Goal: Transaction & Acquisition: Download file/media

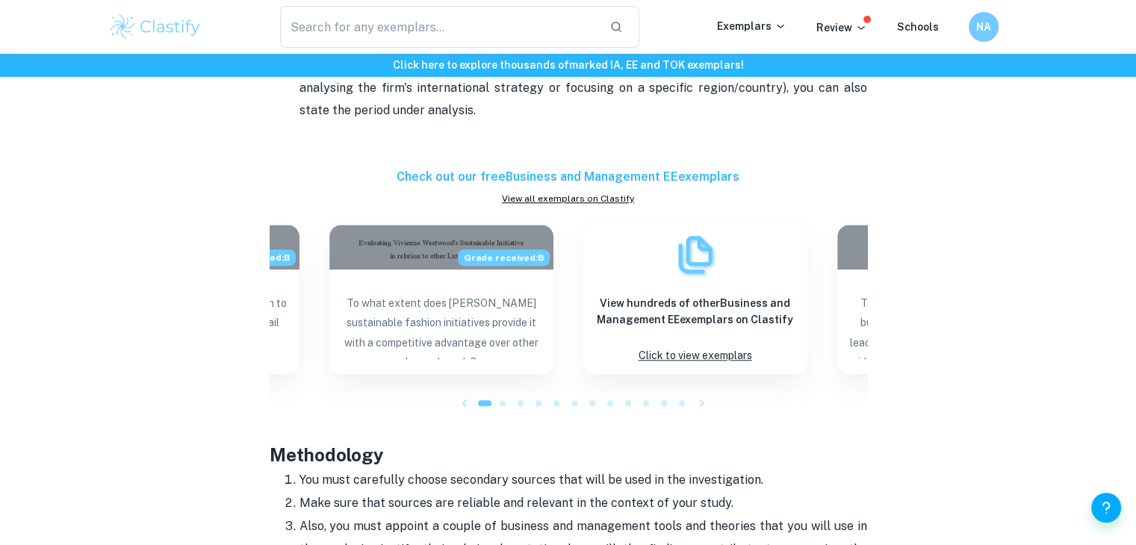
scroll to position [1359, 0]
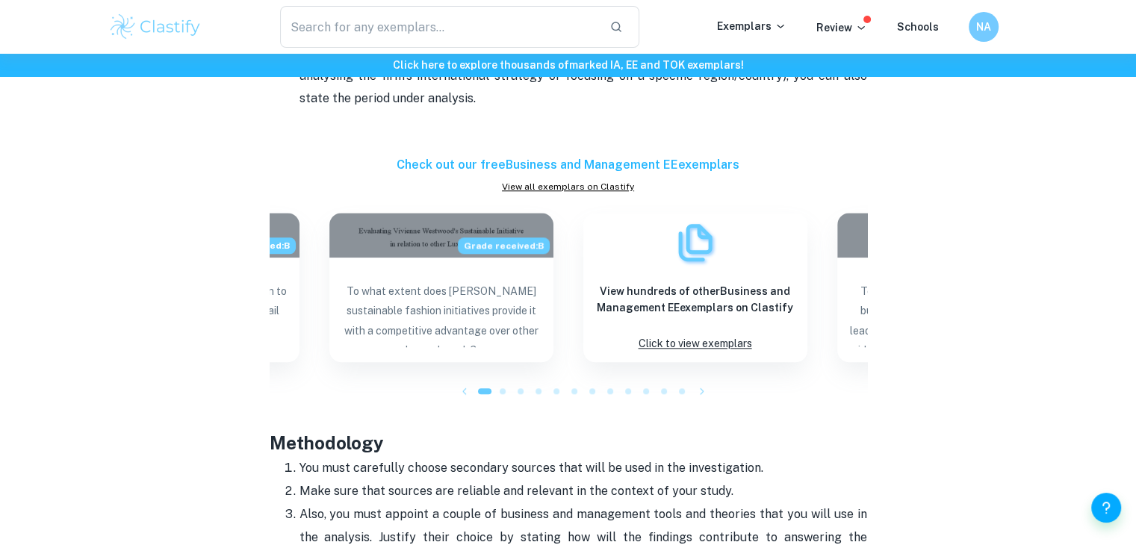
click at [701, 394] on icon "button" at bounding box center [702, 391] width 15 height 15
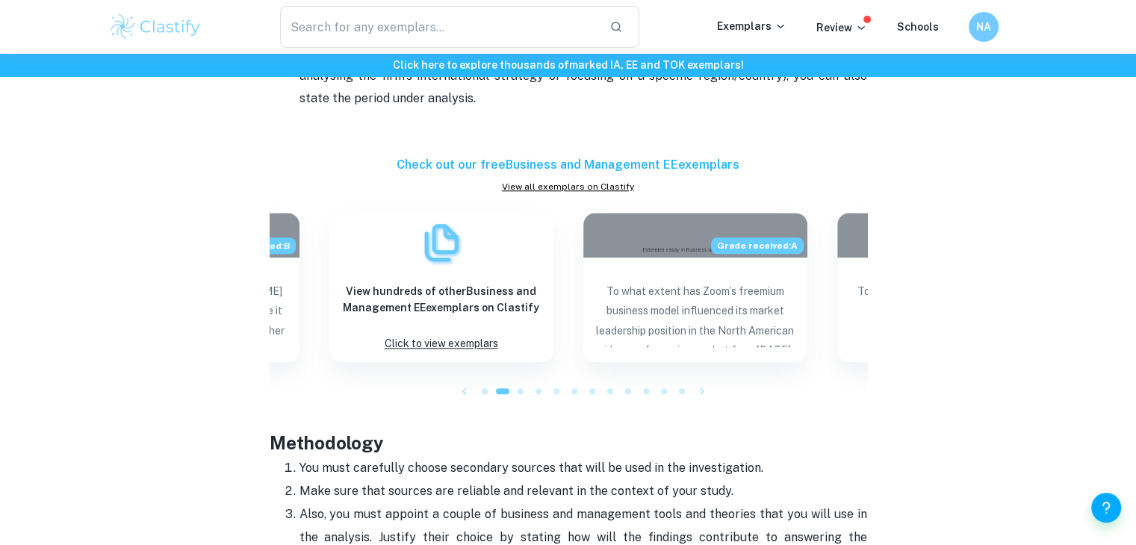
click at [701, 394] on icon "button" at bounding box center [702, 391] width 15 height 15
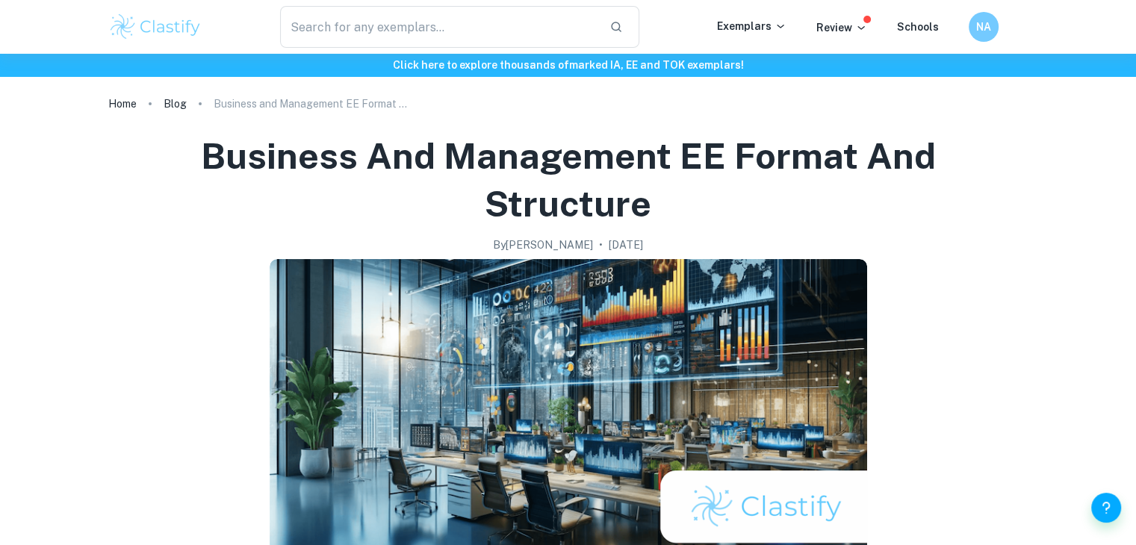
scroll to position [0, 0]
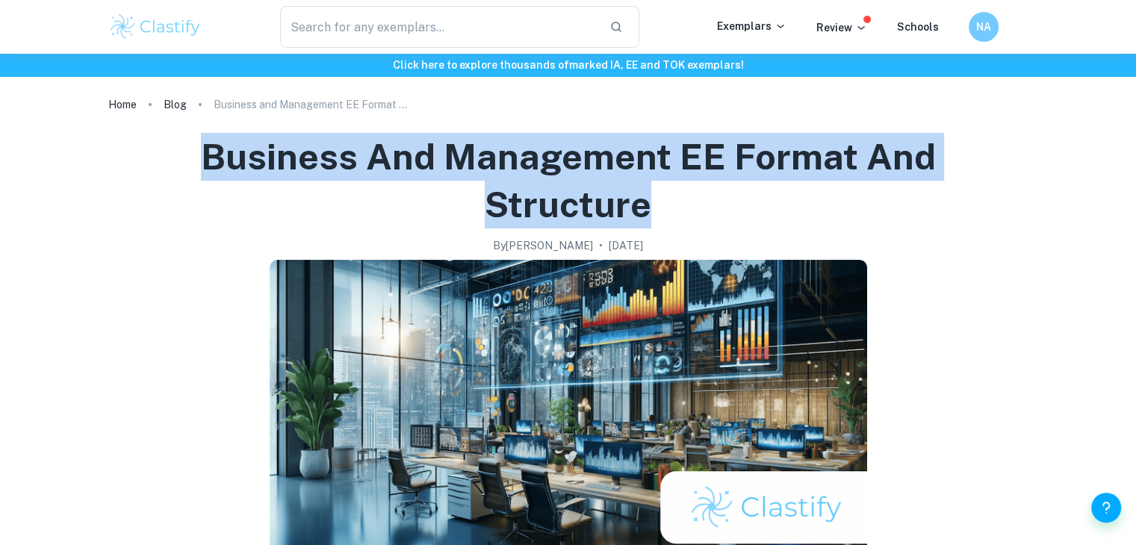
drag, startPoint x: 704, startPoint y: 204, endPoint x: 200, endPoint y: 132, distance: 508.6
click at [200, 133] on h1 "Business and Management EE Format and Structure" at bounding box center [568, 181] width 885 height 96
copy h1 "Business and Management EE Format and Structure"
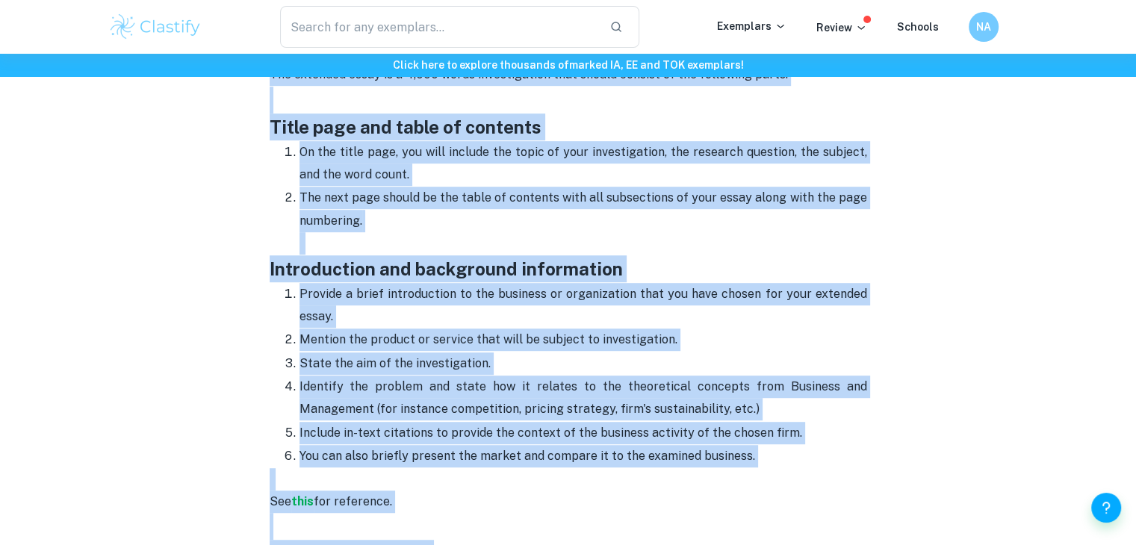
scroll to position [858, 0]
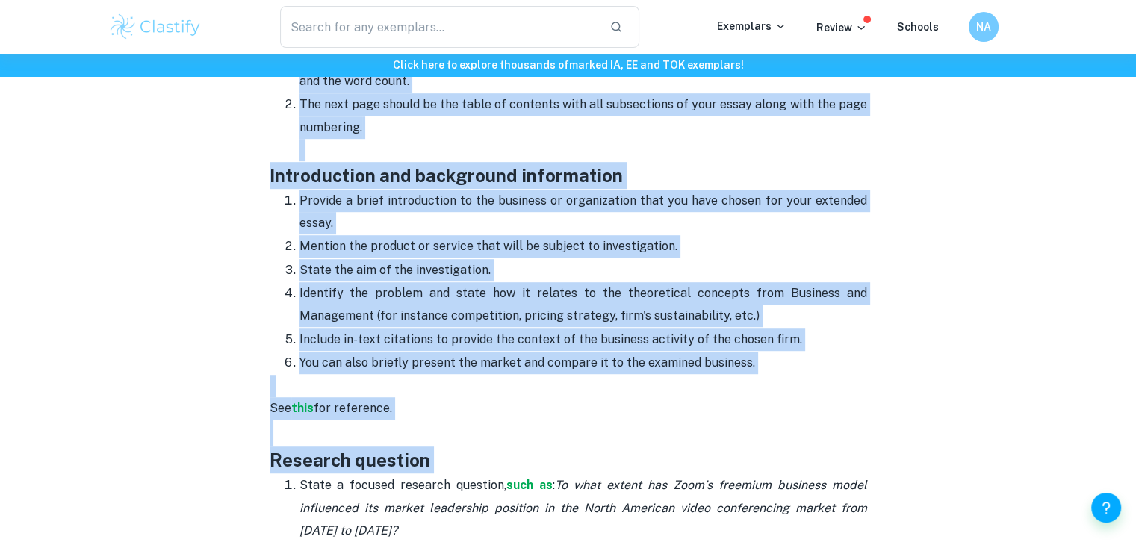
drag, startPoint x: 272, startPoint y: 115, endPoint x: 826, endPoint y: 359, distance: 605.1
copy div "You have decided on the topic of your Business and Management extended essay bu…"
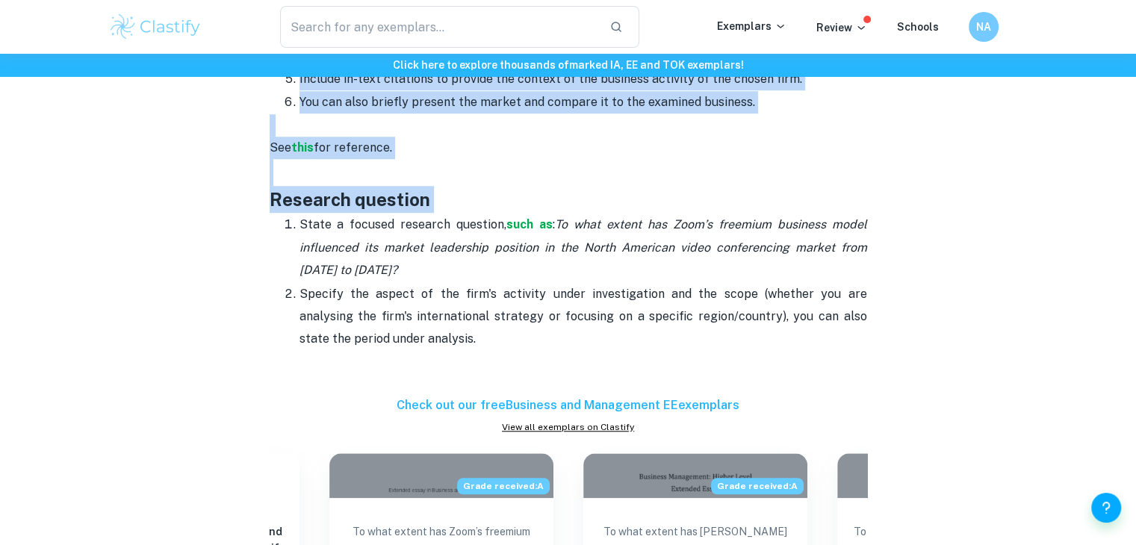
scroll to position [1135, 0]
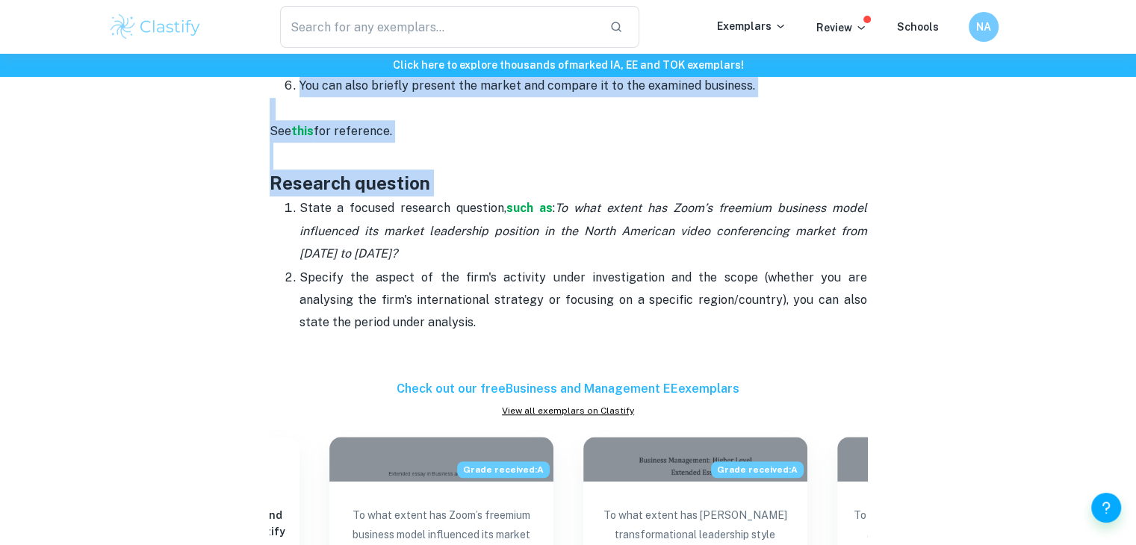
drag, startPoint x: 273, startPoint y: 185, endPoint x: 442, endPoint y: 321, distance: 217.3
copy div "Research question State a focused research question, such as : To what extent h…"
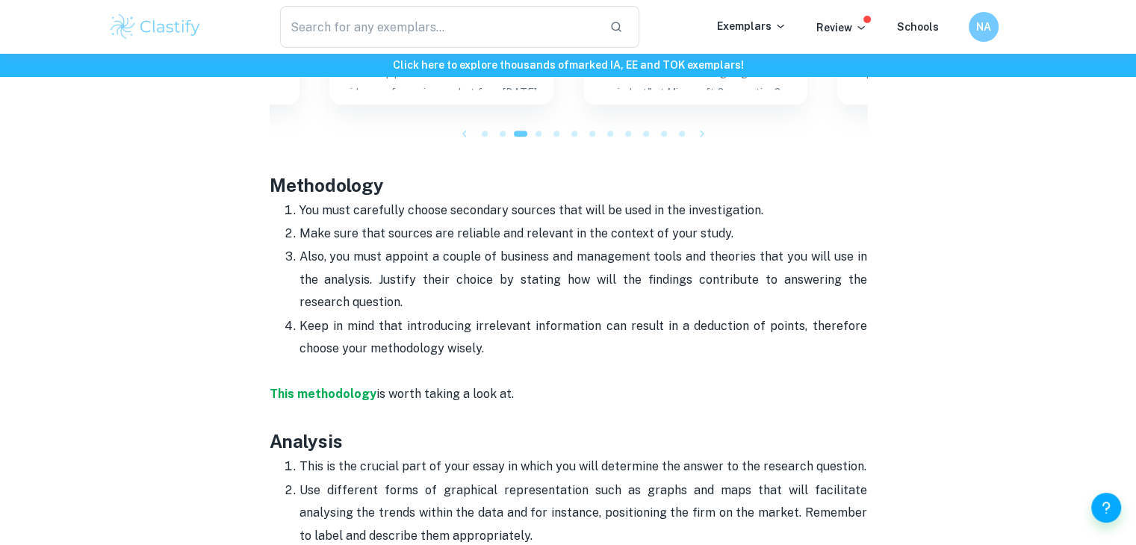
scroll to position [1625, 0]
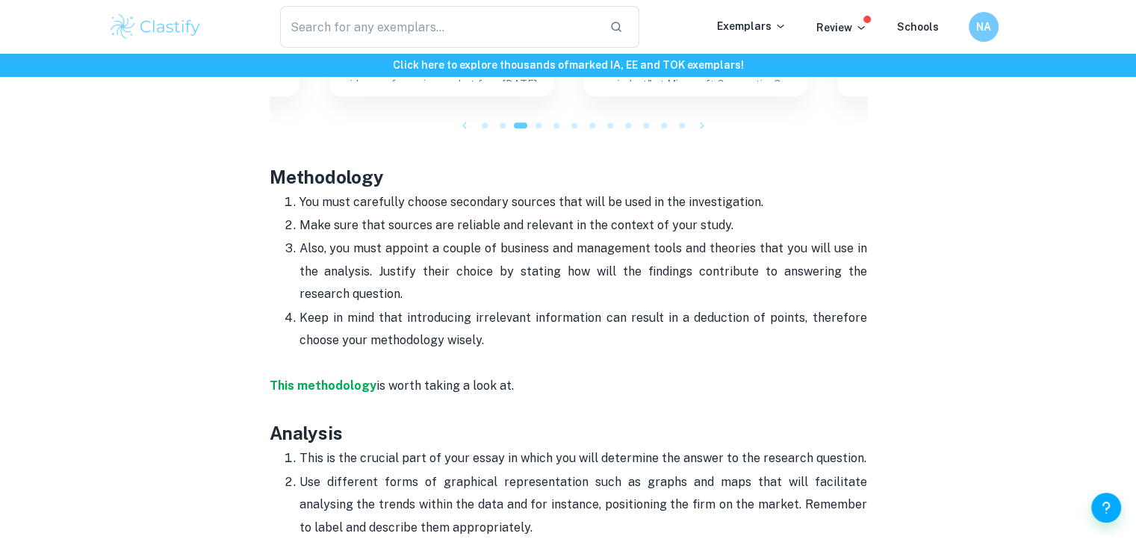
drag, startPoint x: 270, startPoint y: 181, endPoint x: 522, endPoint y: 335, distance: 296.1
click at [522, 335] on div "You have decided on the topic of your Business and Management extended essay bu…" at bounding box center [569, 158] width 598 height 2254
copy div "Methodology You must carefully choose secondary sources that will be used in th…"
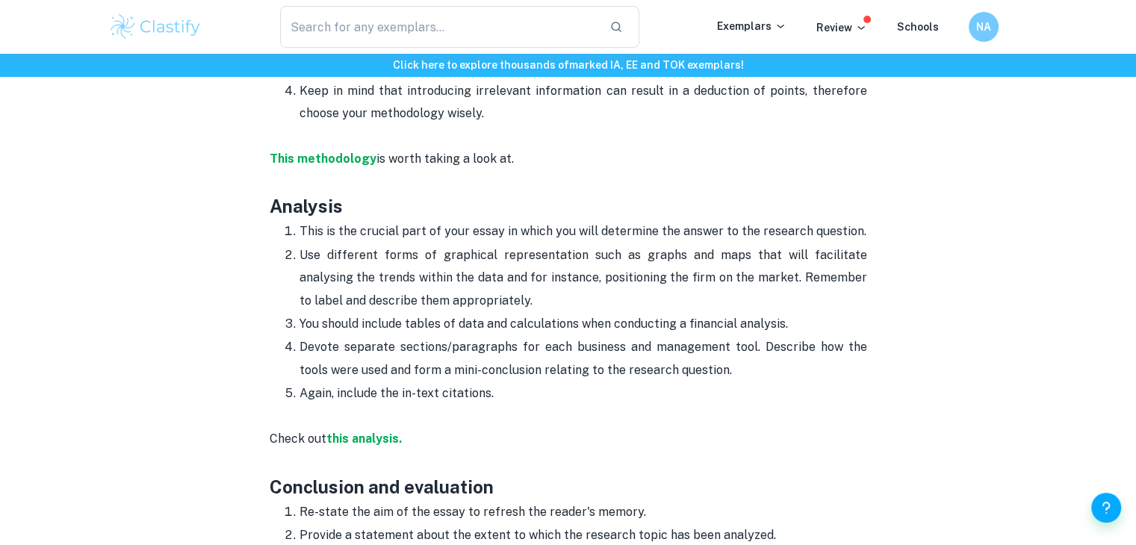
scroll to position [1880, 0]
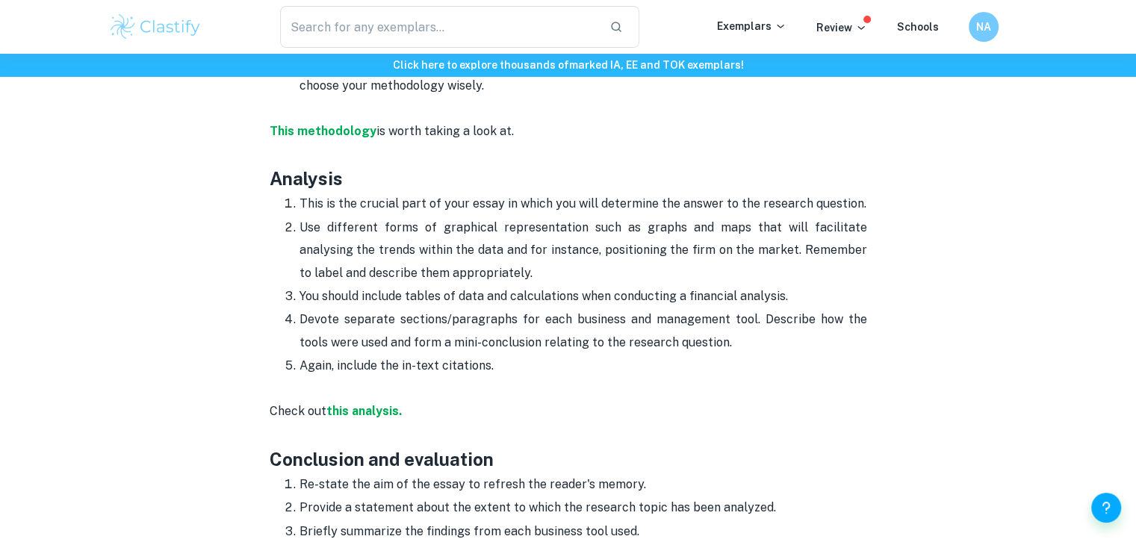
drag, startPoint x: 272, startPoint y: 176, endPoint x: 512, endPoint y: 365, distance: 304.9
copy div "Analysis This is the crucial part of your essay in which you will determine the…"
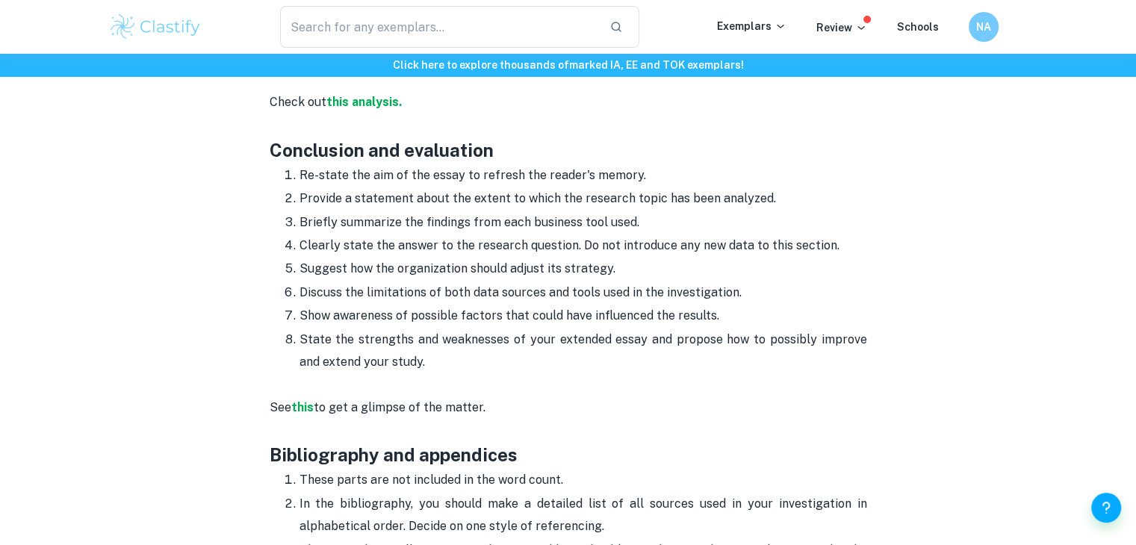
scroll to position [2197, 0]
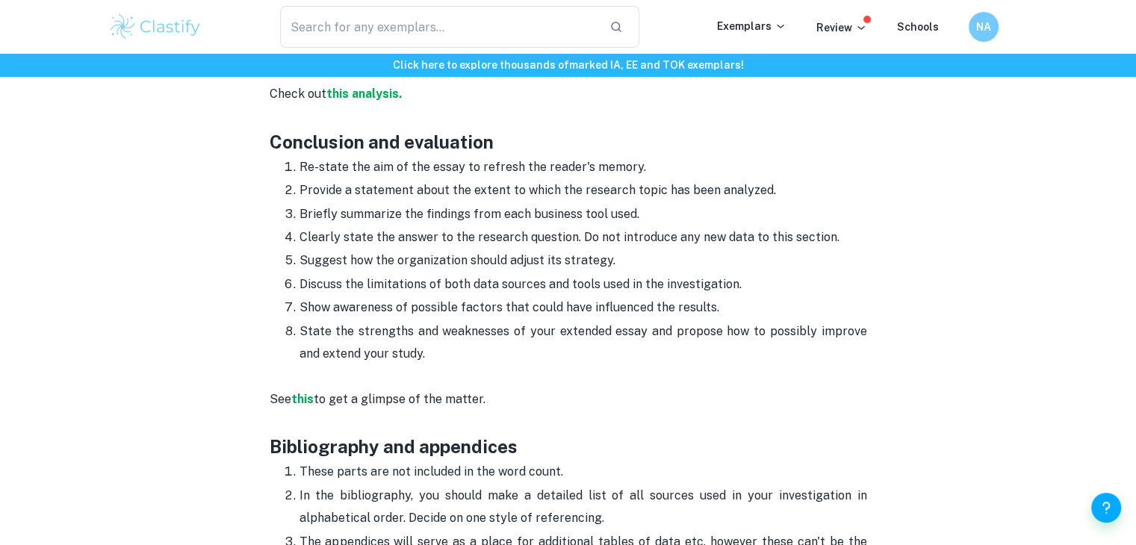
drag, startPoint x: 272, startPoint y: 141, endPoint x: 427, endPoint y: 348, distance: 258.8
copy div "Conclusion and evaluation Re-state the aim of the essay to refresh the reader's…"
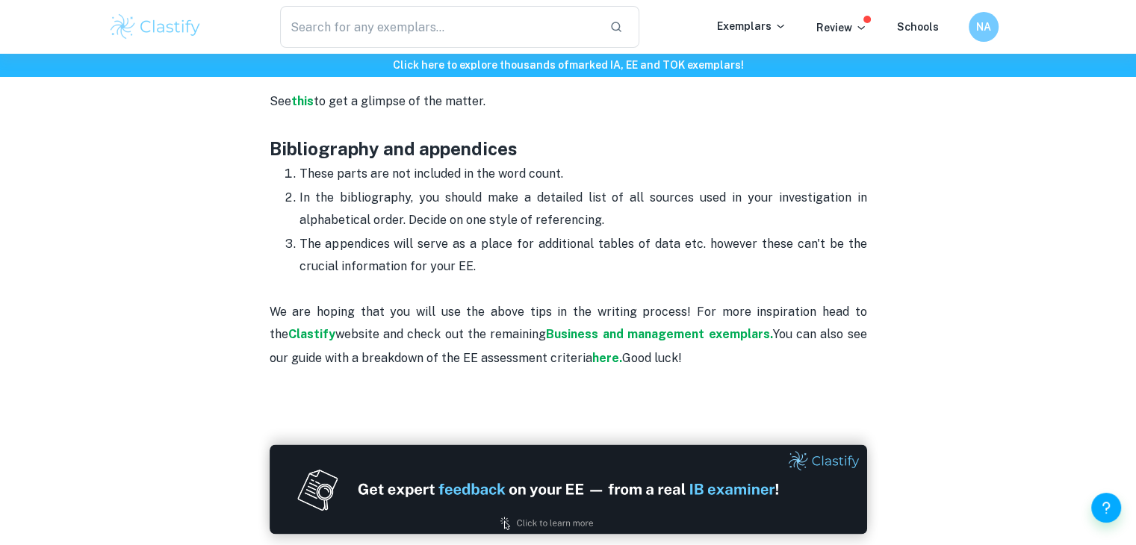
scroll to position [2503, 0]
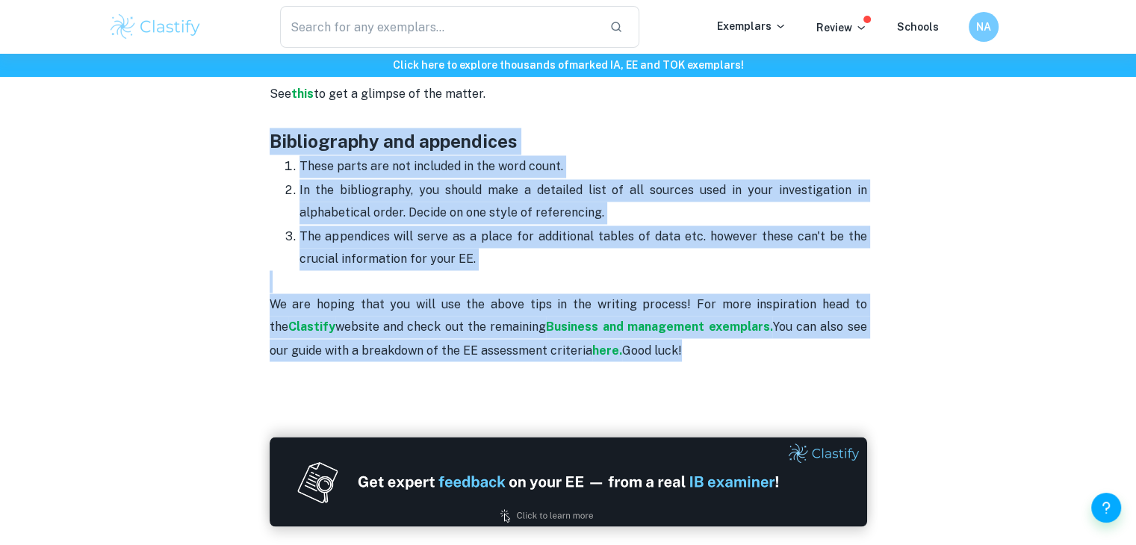
drag, startPoint x: 271, startPoint y: 137, endPoint x: 706, endPoint y: 348, distance: 483.5
copy div "Bibliography and appendices These parts are not included in the word count. In …"
click at [636, 196] on p "In the bibliography, you should make a detailed list of all sources used in you…" at bounding box center [584, 202] width 568 height 46
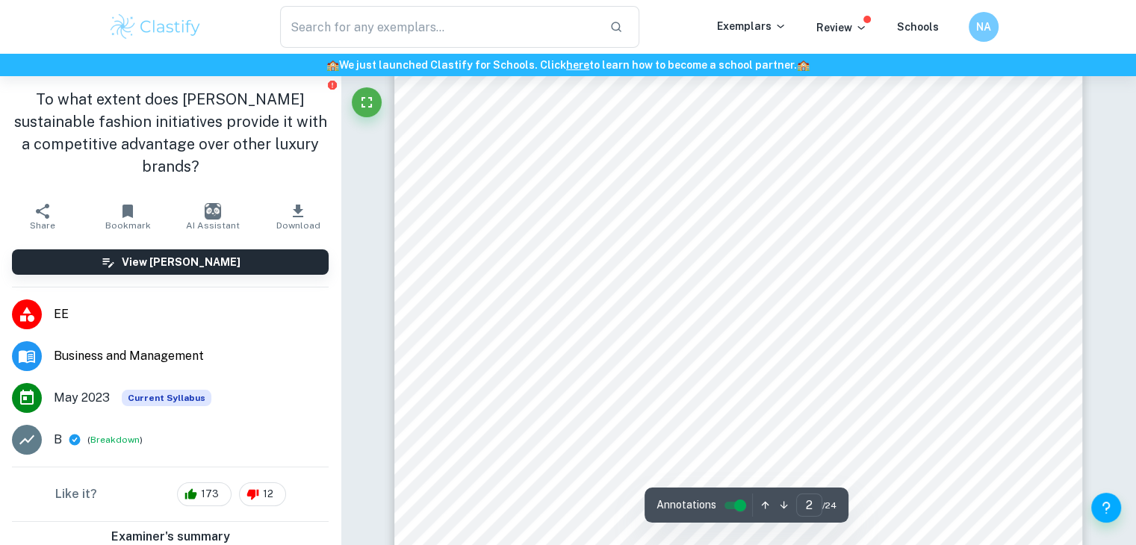
scroll to position [1252, 0]
type input "4"
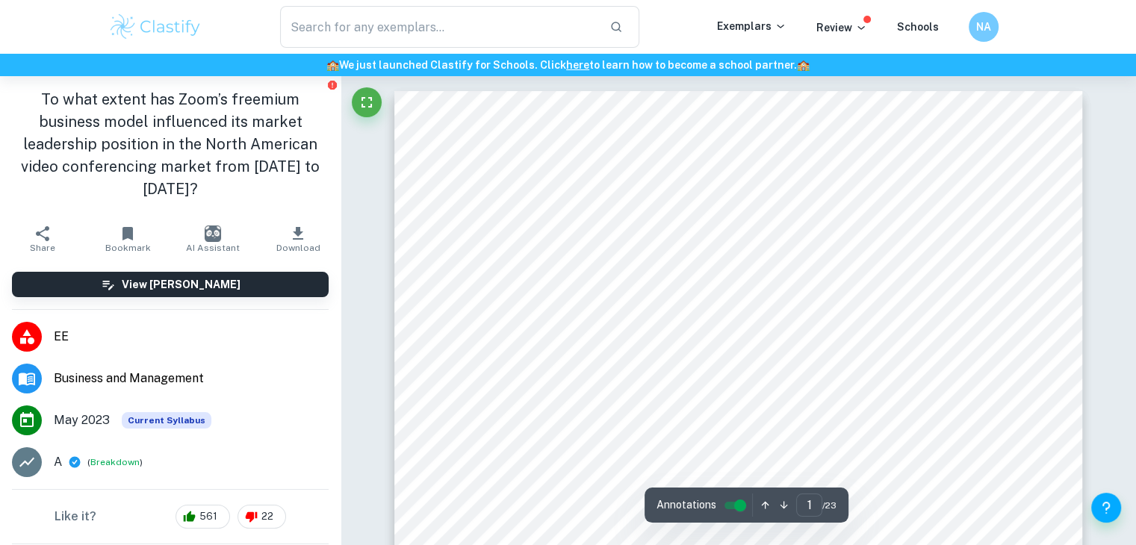
click at [1049, 161] on div "Extended essay in Business and Management The key to Zoom's success in the vide…" at bounding box center [738, 536] width 689 height 891
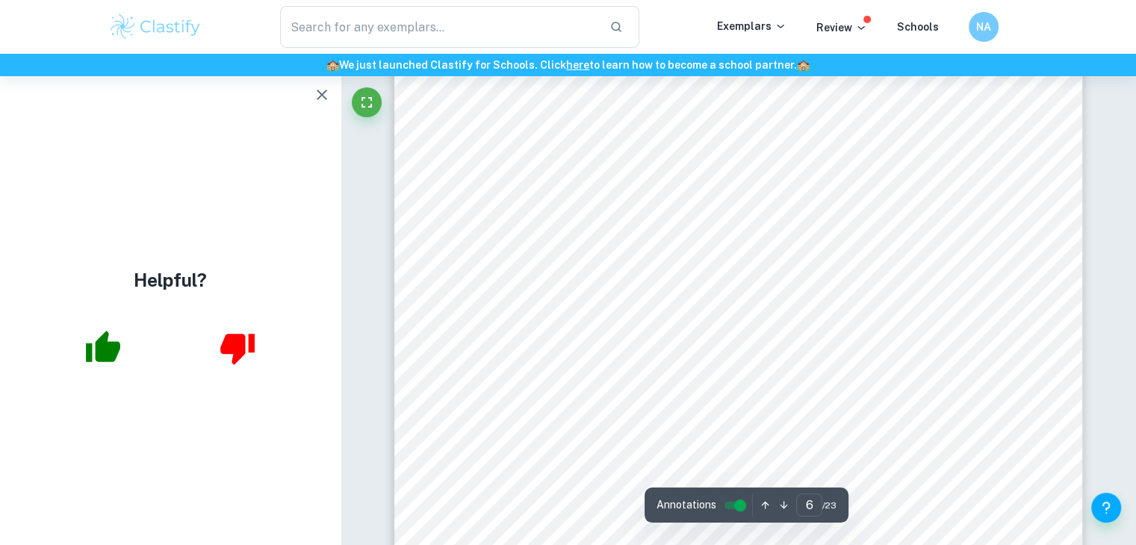
scroll to position [4931, 0]
click at [1063, 247] on div "completely dominant in the market in the North American region during the given…" at bounding box center [738, 206] width 689 height 891
click at [320, 93] on icon "button" at bounding box center [322, 95] width 10 height 10
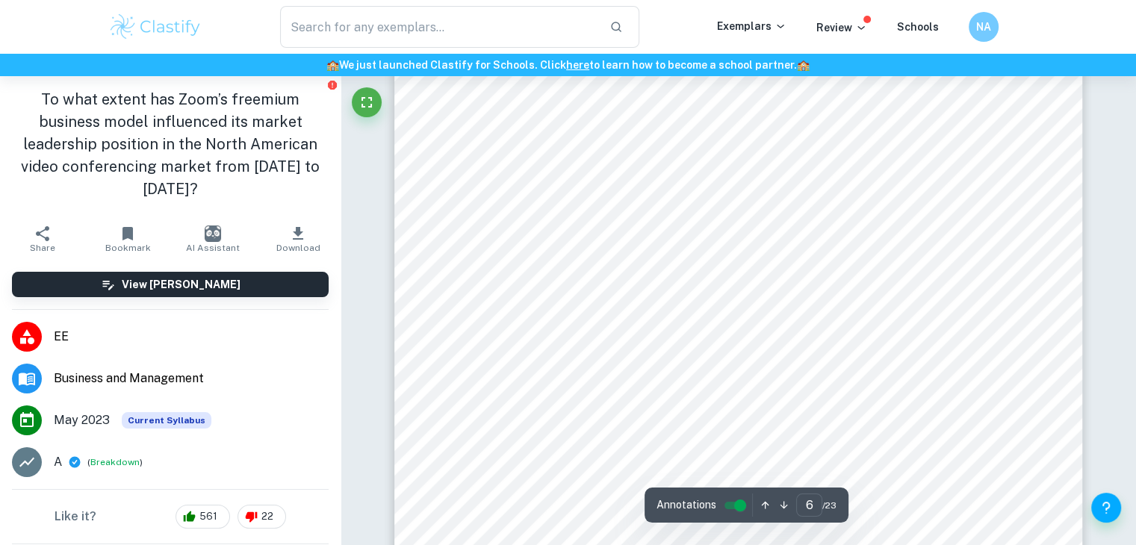
click at [1026, 473] on div "completely dominant in the market in the North American region during the given…" at bounding box center [738, 206] width 689 height 891
click at [980, 393] on div "keeping a free user can be expensive for Zoom. Since there is no public data fo…" at bounding box center [738, 182] width 689 height 891
type input "11"
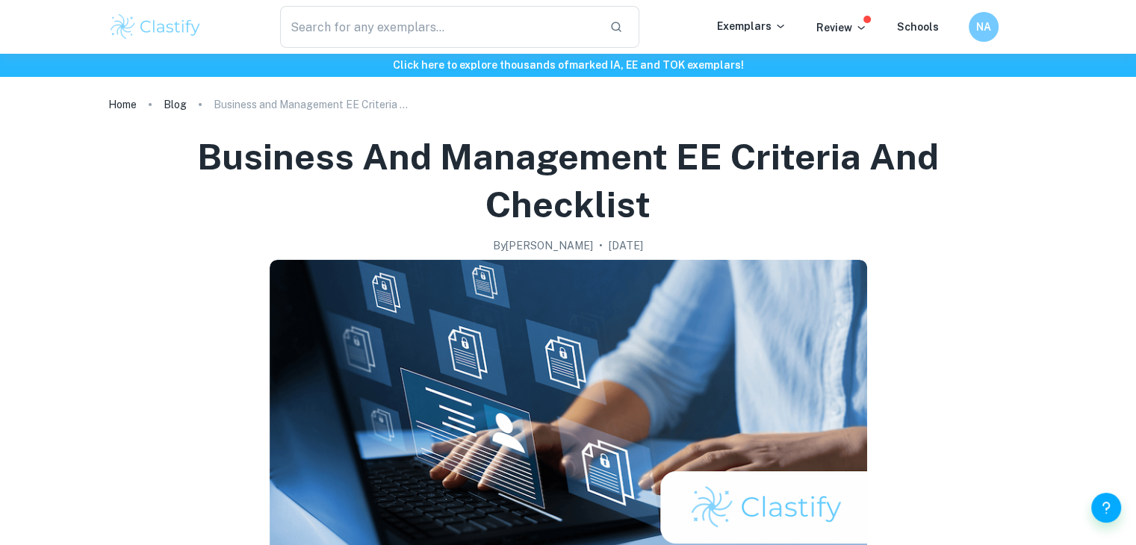
drag, startPoint x: 205, startPoint y: 159, endPoint x: 699, endPoint y: 240, distance: 499.6
click at [699, 240] on div "Business and Management EE Criteria and Checklist By [PERSON_NAME] • [DATE]" at bounding box center [568, 193] width 885 height 121
copy div "Business and Management EE Criteria and Checklist By [PERSON_NAME] • [DATE]"
click at [508, 229] on div "Business and Management EE Criteria and Checklist By Julia • March 8, 2024" at bounding box center [568, 193] width 885 height 121
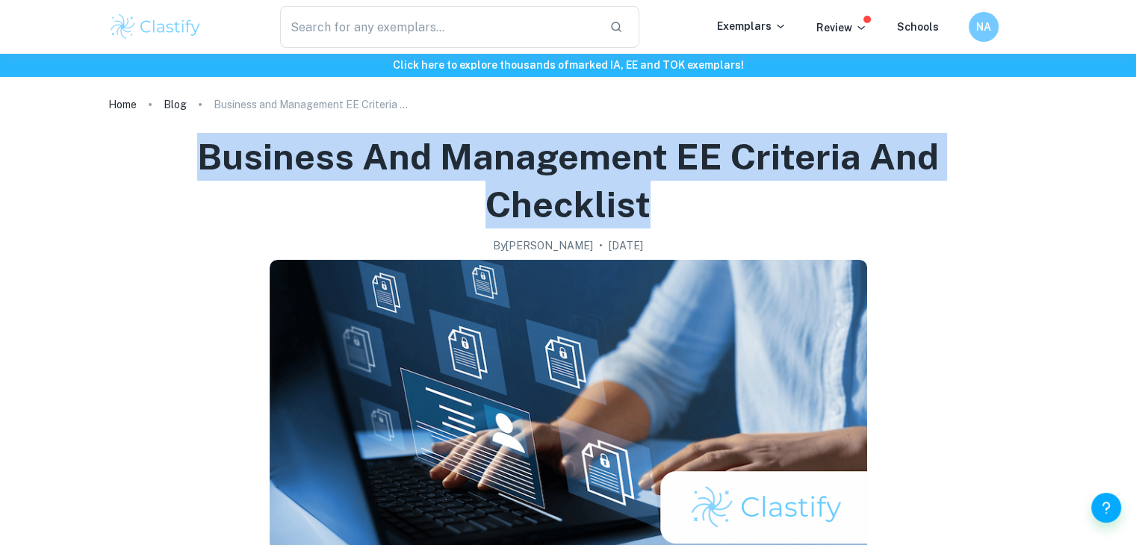
drag, startPoint x: 206, startPoint y: 158, endPoint x: 680, endPoint y: 190, distance: 474.8
click at [680, 190] on h1 "Business and Management EE Criteria and Checklist" at bounding box center [568, 181] width 885 height 96
copy h1 "Business and Management EE Criteria and Checklist"
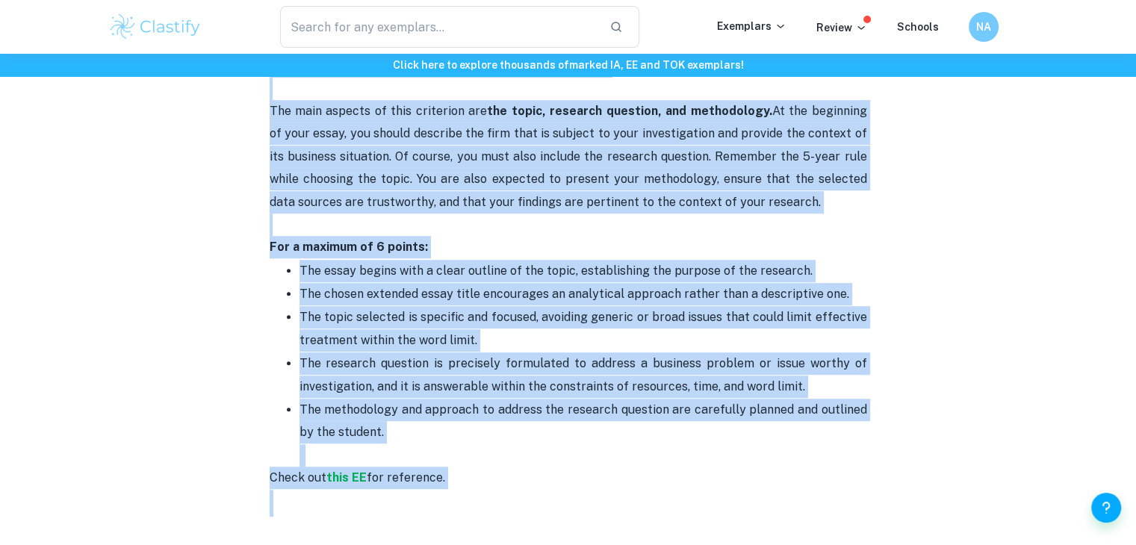
scroll to position [886, 0]
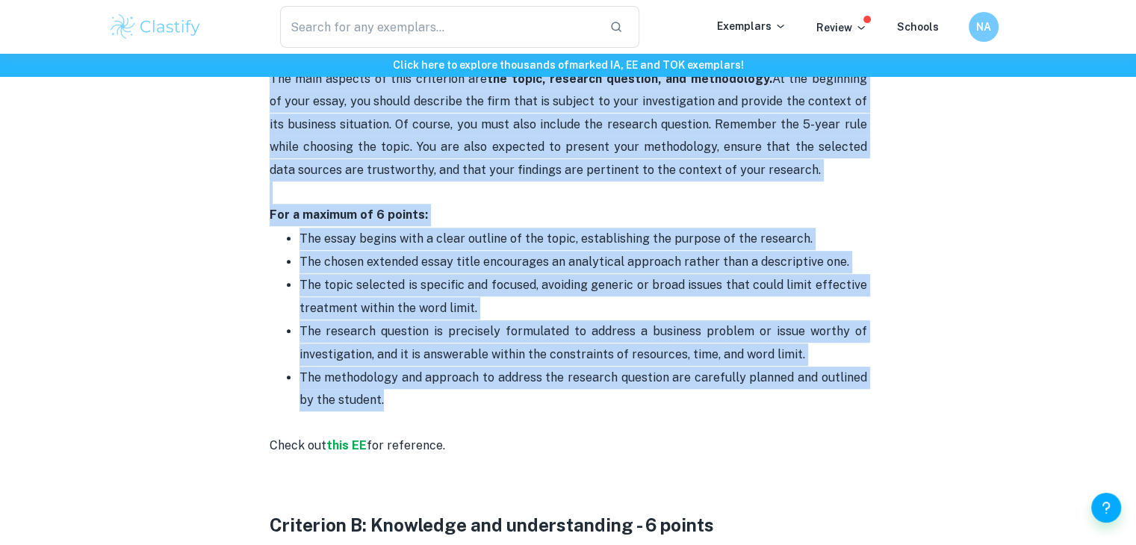
drag, startPoint x: 269, startPoint y: 207, endPoint x: 767, endPoint y: 409, distance: 536.9
copy div "It's time to start working on your Business and Management extended essay! The …"
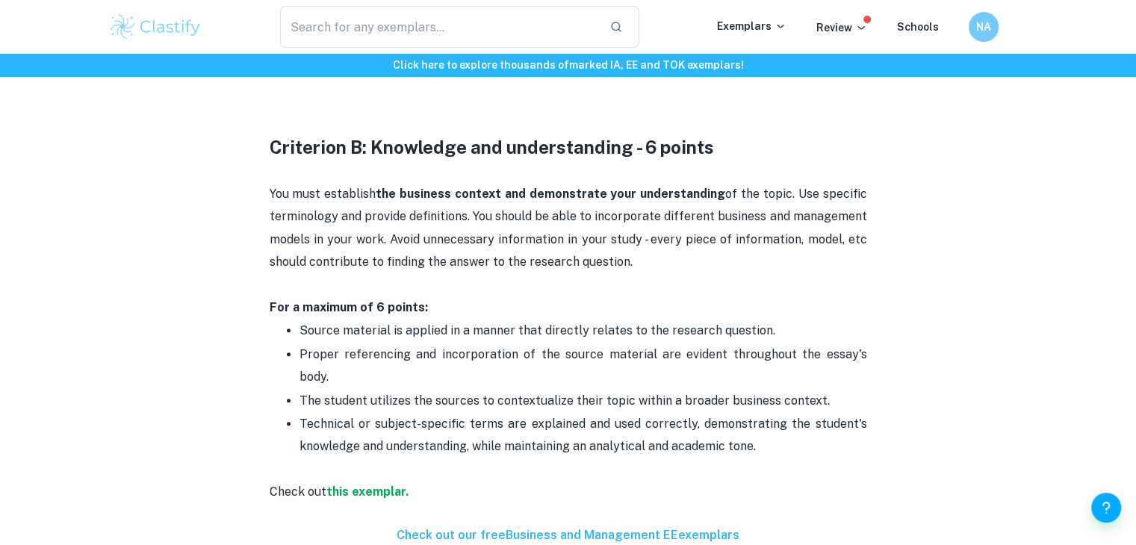
scroll to position [1269, 0]
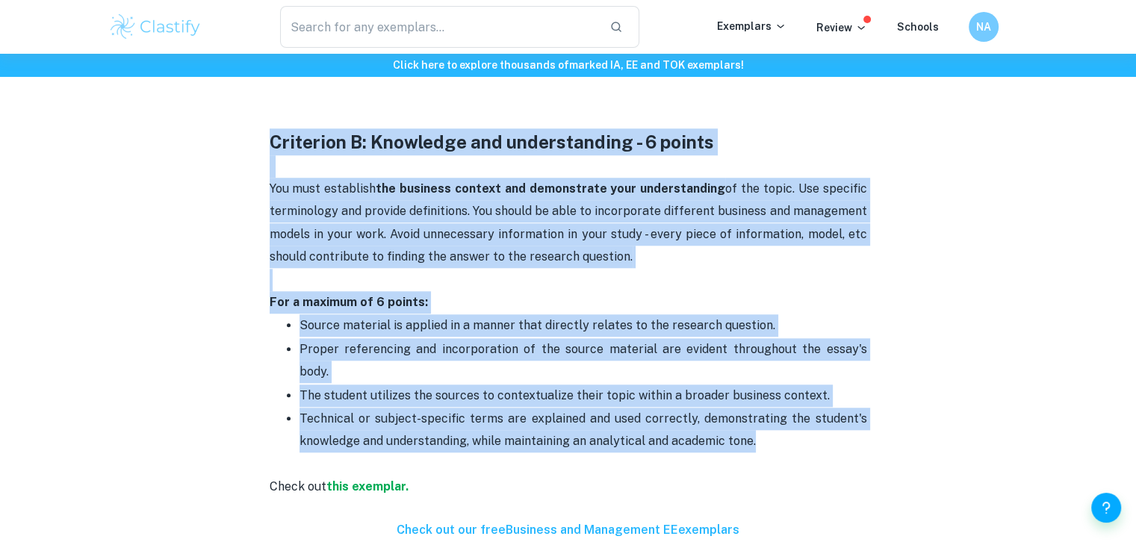
drag, startPoint x: 271, startPoint y: 141, endPoint x: 836, endPoint y: 415, distance: 627.8
copy div "Criterion B: Knowledge and understanding - 6 points You must establish the busi…"
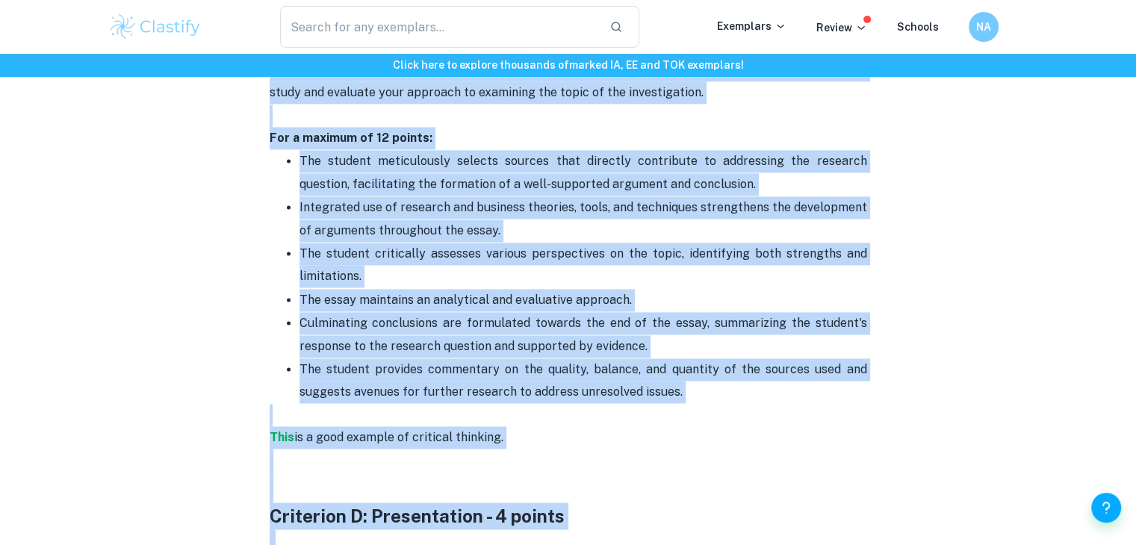
scroll to position [2355, 0]
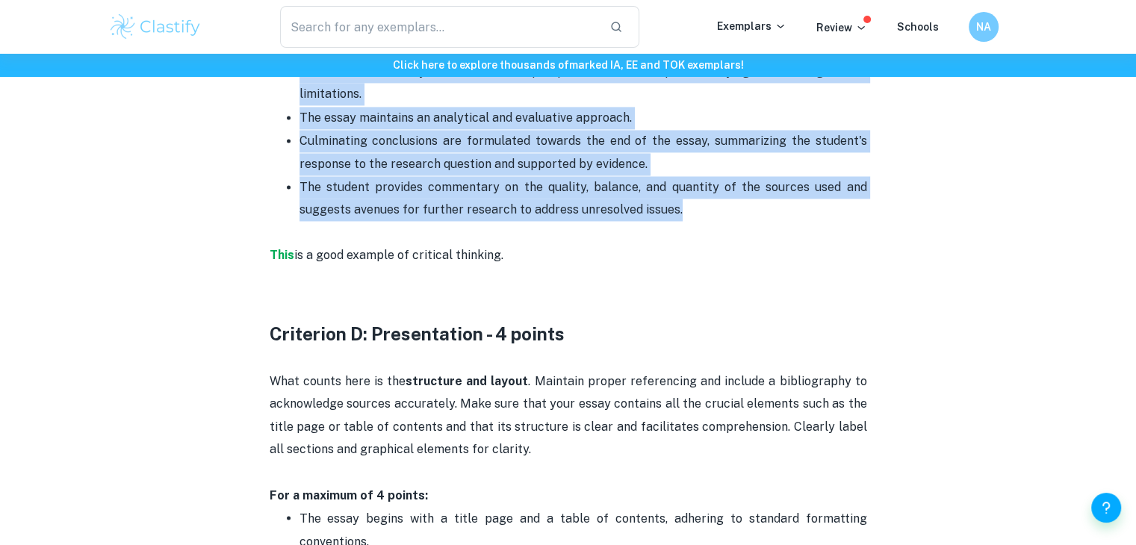
drag, startPoint x: 273, startPoint y: 173, endPoint x: 726, endPoint y: 193, distance: 453.2
copy div "Criterion C: Critical Thinking - 12 points This criterion, constituting a signi…"
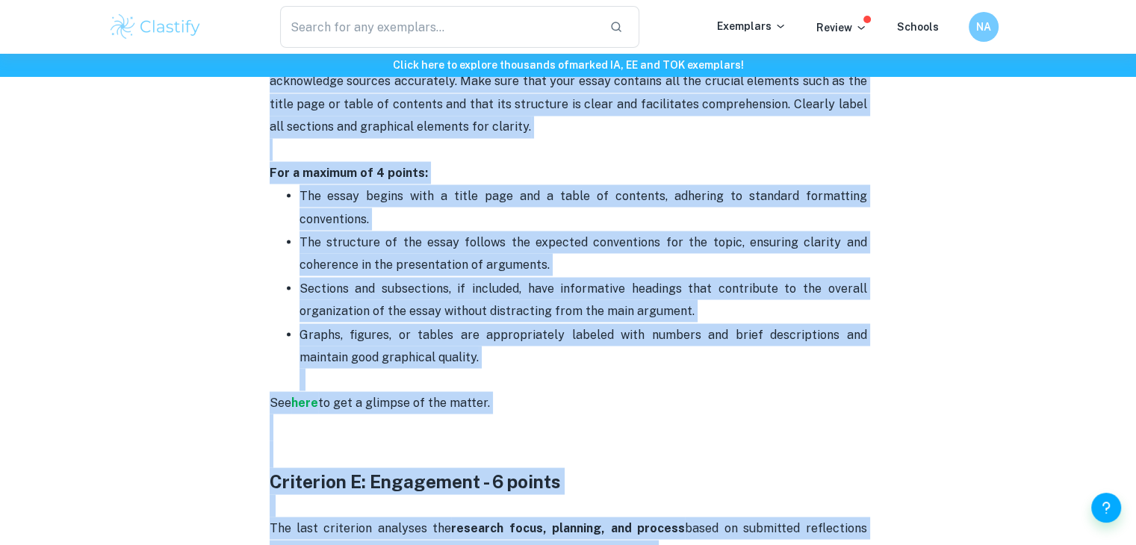
scroll to position [2702, 0]
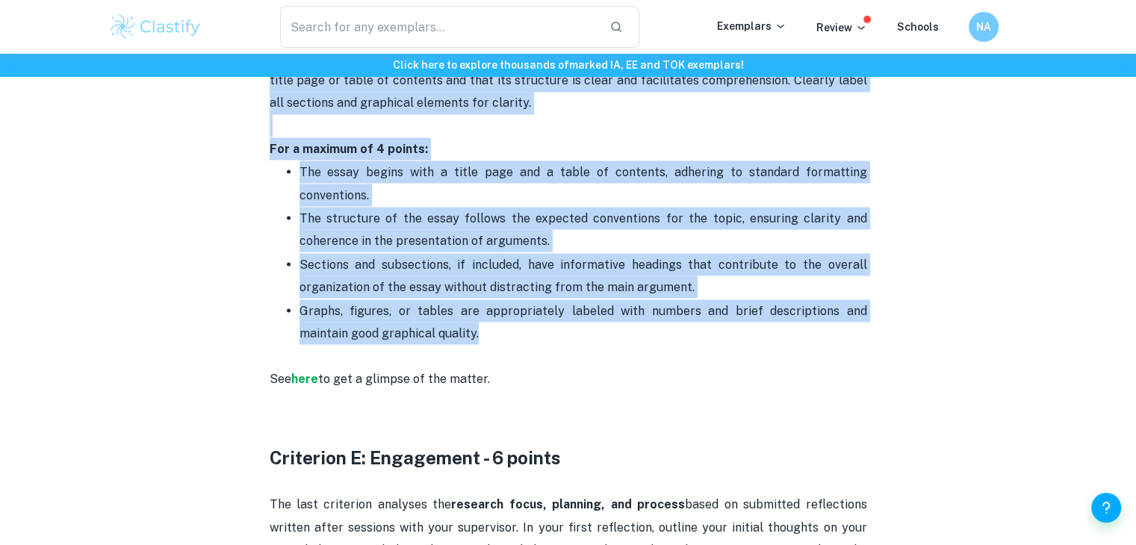
drag, startPoint x: 269, startPoint y: 309, endPoint x: 697, endPoint y: 318, distance: 428.2
copy div "Criterion D: Presentation - 4 points What counts here is the structure and layo…"
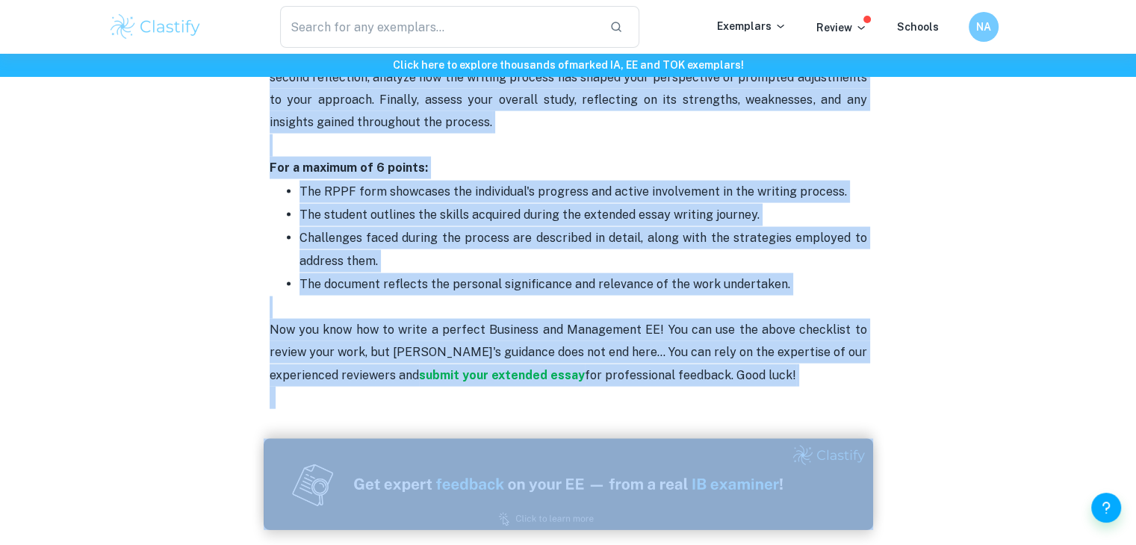
scroll to position [3255, 0]
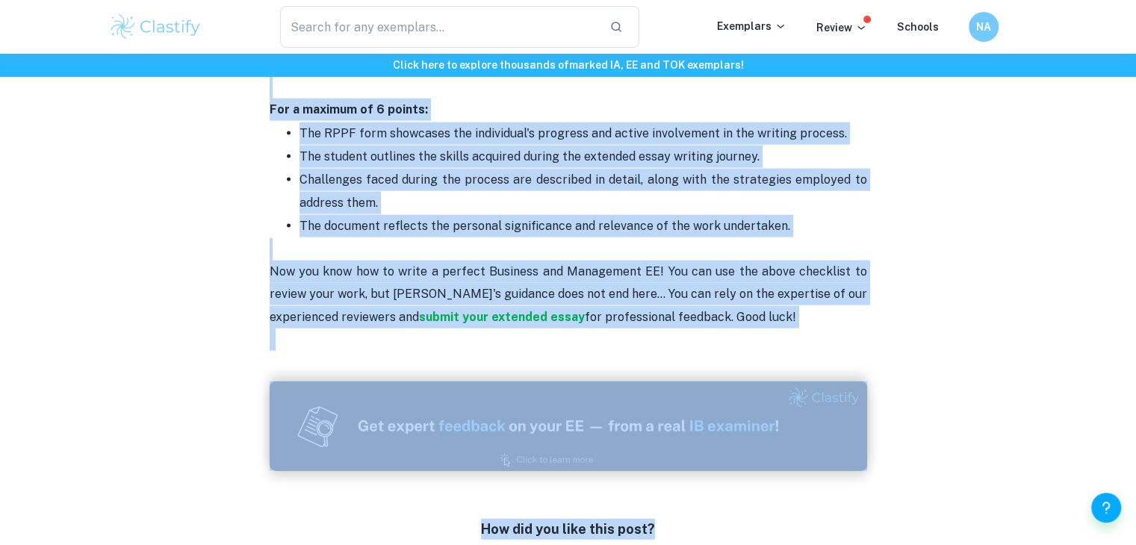
drag, startPoint x: 273, startPoint y: 138, endPoint x: 811, endPoint y: 298, distance: 561.9
copy div "Criterion E: Engagement - 6 points The last criterion analyses the research foc…"
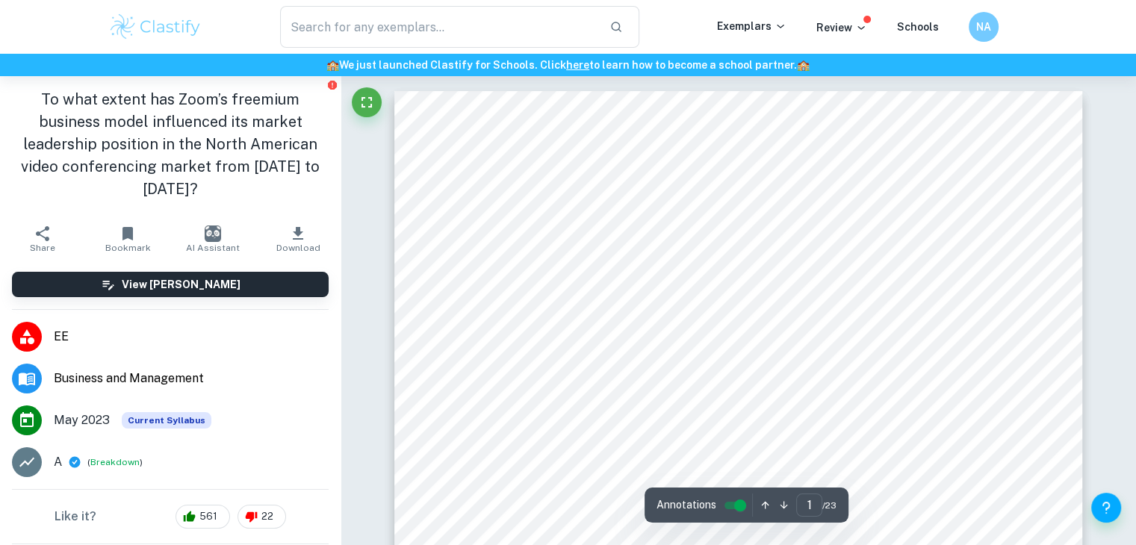
click at [293, 240] on icon "button" at bounding box center [298, 233] width 10 height 13
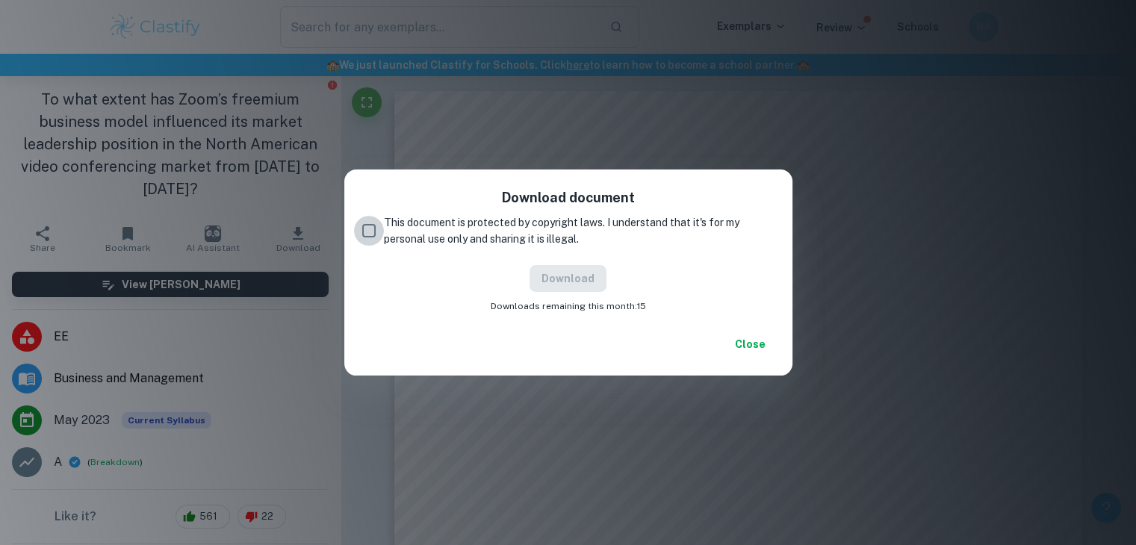
click at [370, 231] on input "This document is protected by copyright laws. I understand that it's for my per…" at bounding box center [369, 231] width 30 height 30
click at [371, 226] on input "This document is protected by copyright laws. I understand that it's for my per…" at bounding box center [369, 231] width 30 height 30
checkbox input "true"
click at [569, 281] on button "Download" at bounding box center [568, 278] width 77 height 27
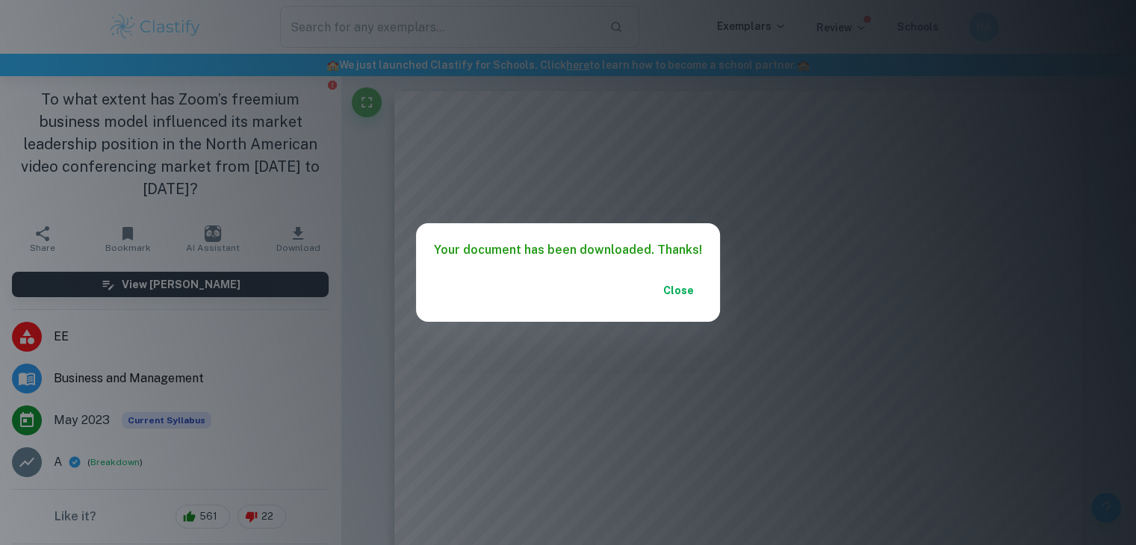
click at [681, 289] on button "Close" at bounding box center [678, 290] width 48 height 27
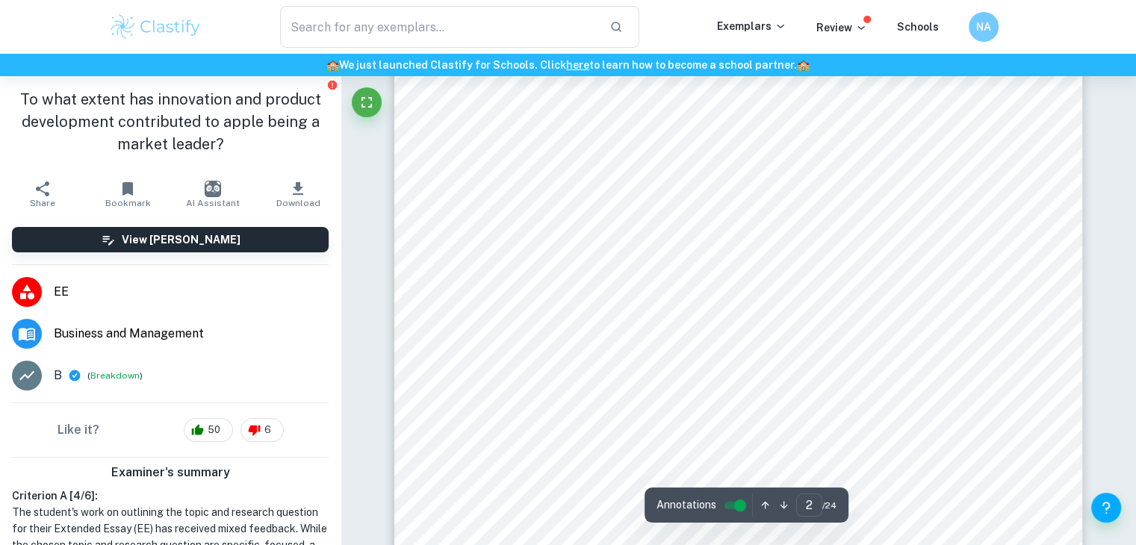
scroll to position [1501, 0]
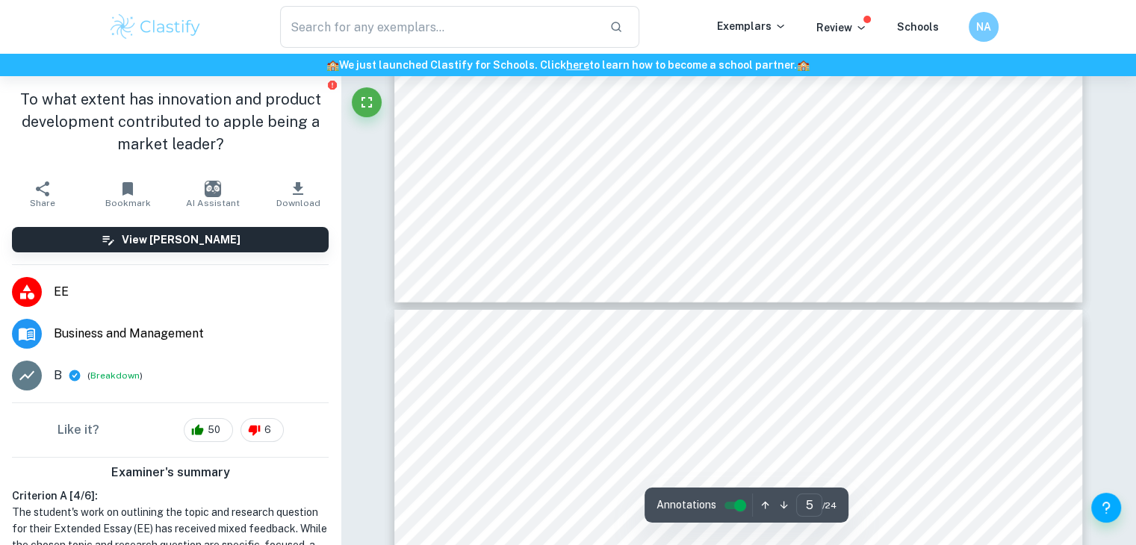
type input "6"
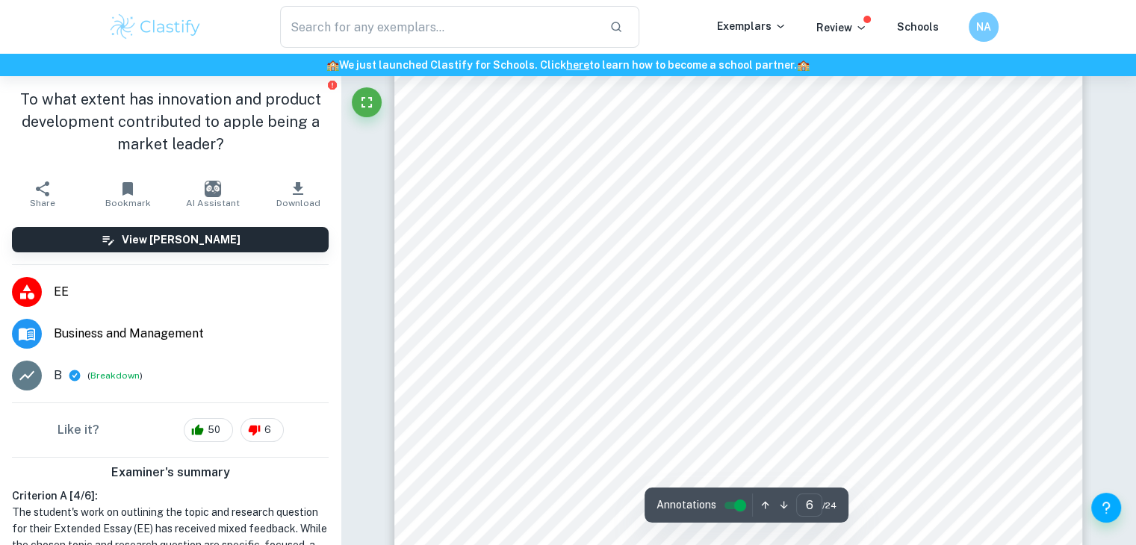
scroll to position [5126, 0]
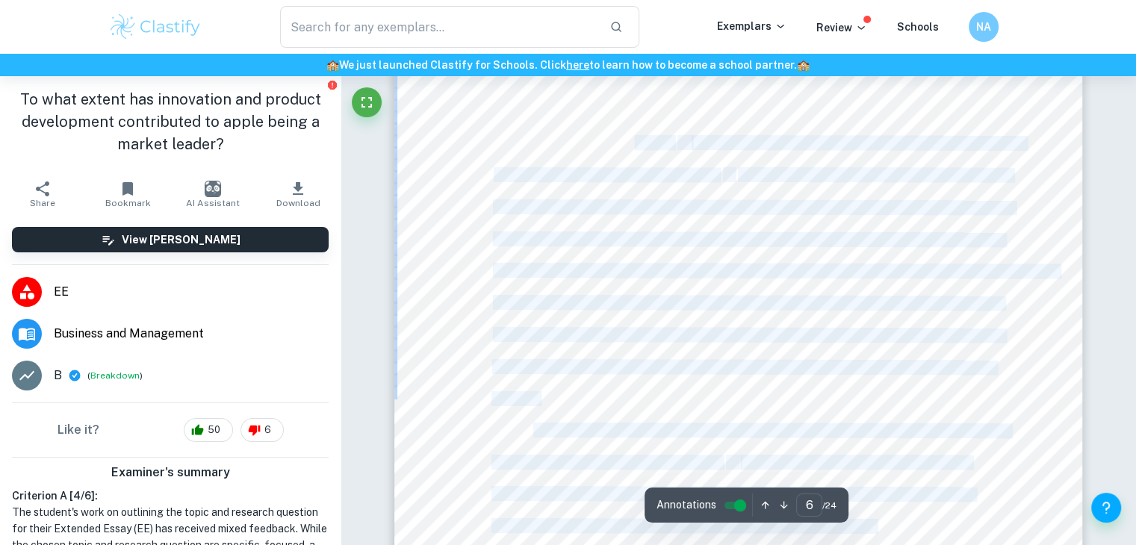
drag, startPoint x: 634, startPoint y: 149, endPoint x: 711, endPoint y: 152, distance: 77.8
click at [711, 152] on div "3 ABSTRACT Apple is regarded as one of the top leading electronic brands [DATE]…" at bounding box center [738, 467] width 689 height 973
click at [660, 123] on div "3 ABSTRACT Apple is regarded as one of the top leading electronic brands today.…" at bounding box center [738, 467] width 689 height 973
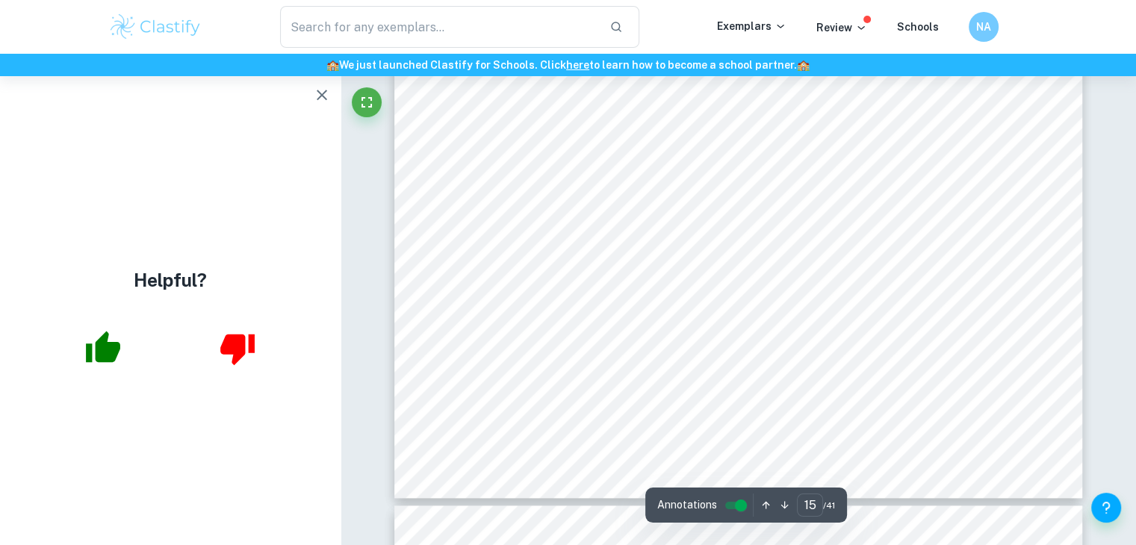
scroll to position [13339, 0]
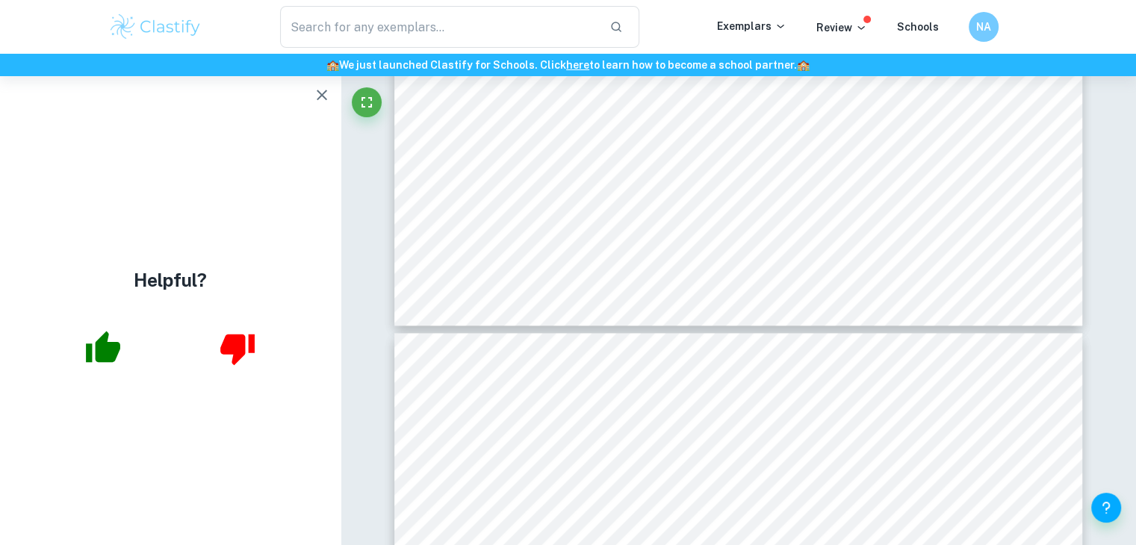
type input "16"
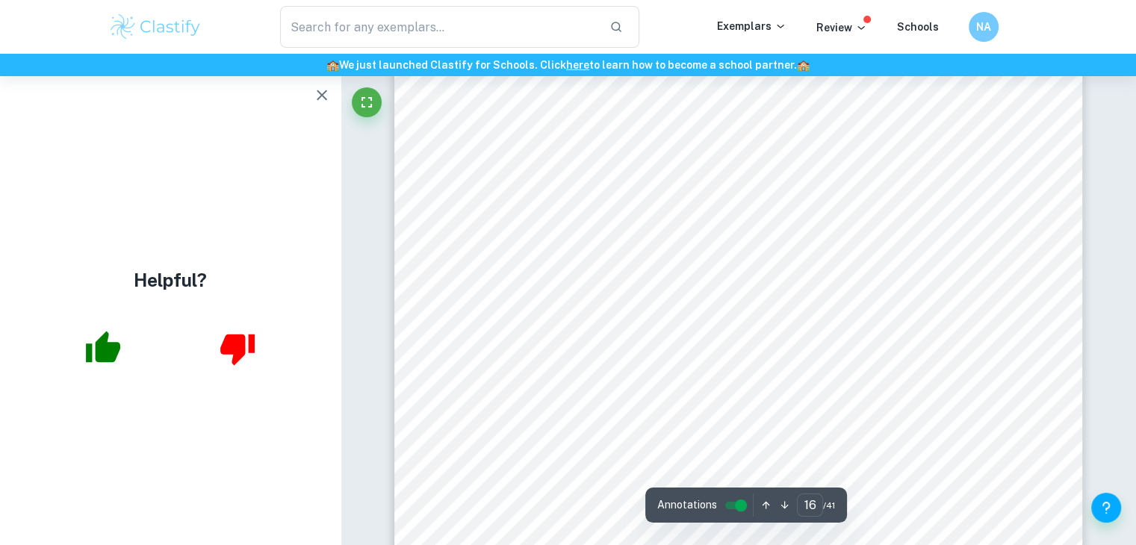
scroll to position [13976, 0]
click at [315, 93] on icon "button" at bounding box center [322, 95] width 18 height 18
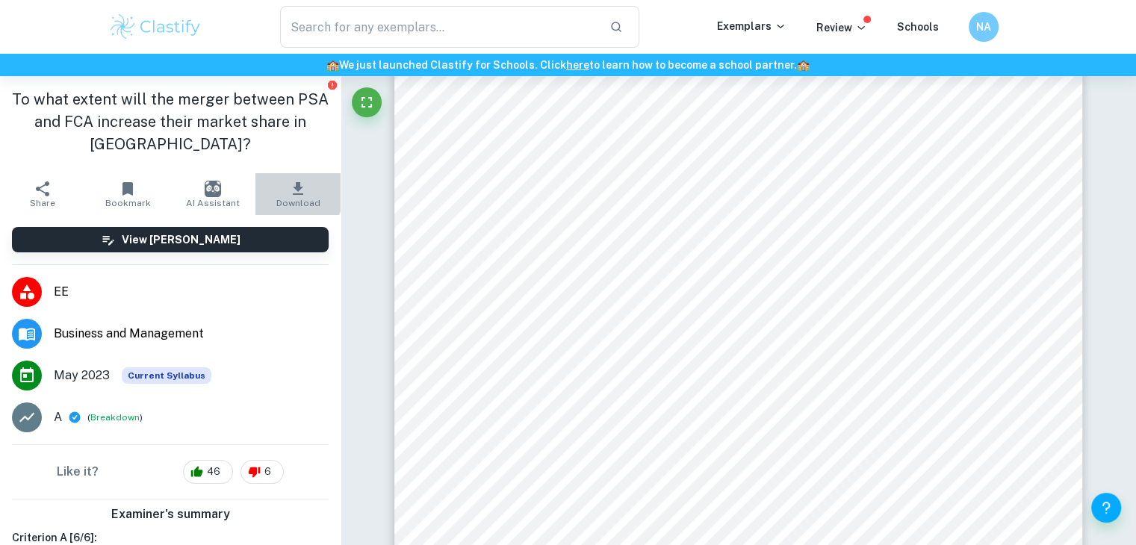
click at [293, 191] on icon "button" at bounding box center [298, 188] width 10 height 13
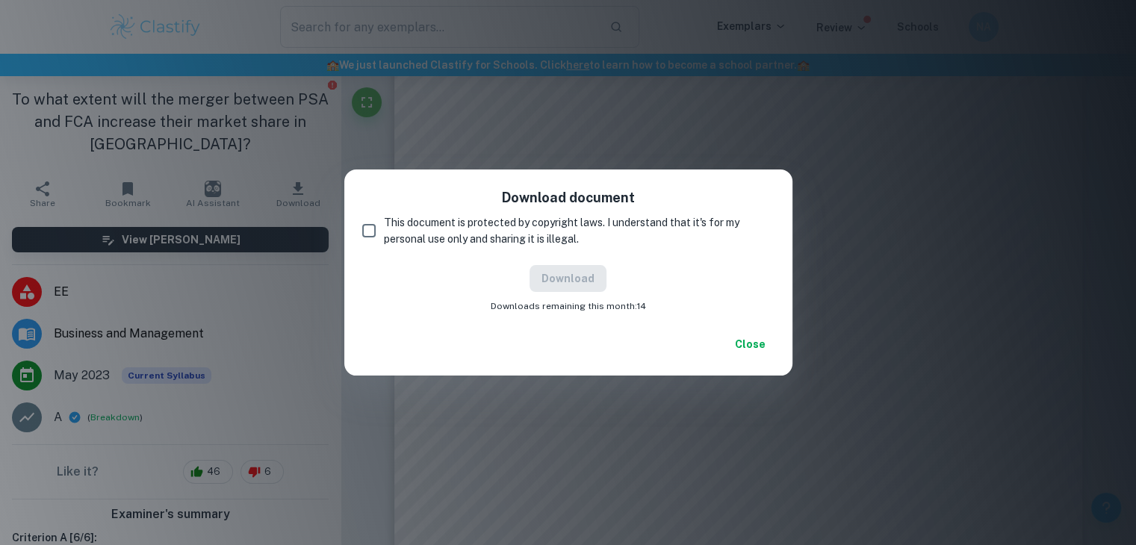
click at [375, 232] on input "This document is protected by copyright laws. I understand that it's for my per…" at bounding box center [369, 231] width 30 height 30
checkbox input "true"
click at [582, 282] on button "Download" at bounding box center [568, 278] width 77 height 27
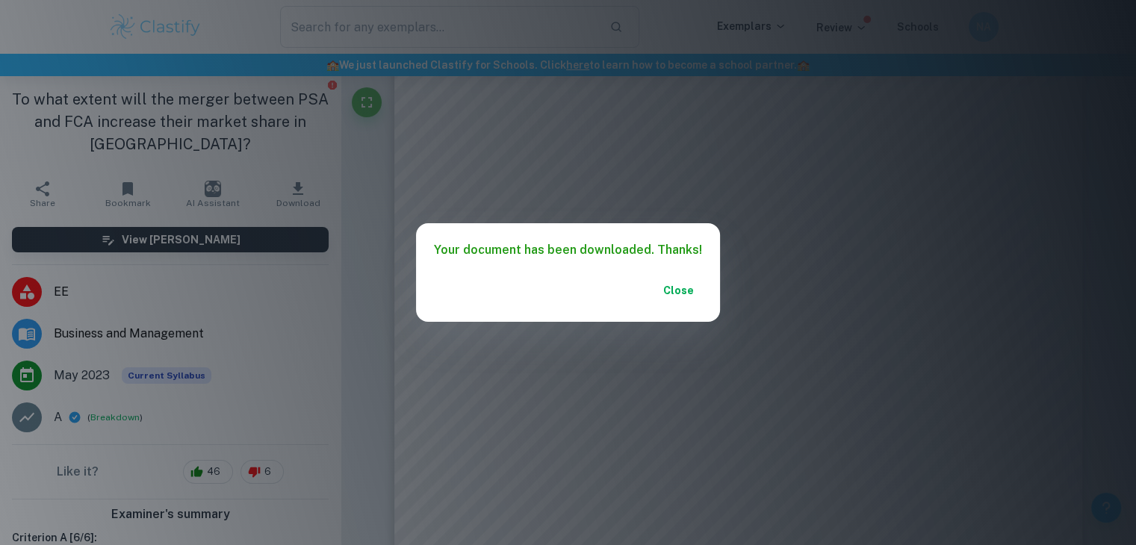
click at [681, 291] on button "Close" at bounding box center [678, 290] width 48 height 27
